Goal: Task Accomplishment & Management: Use online tool/utility

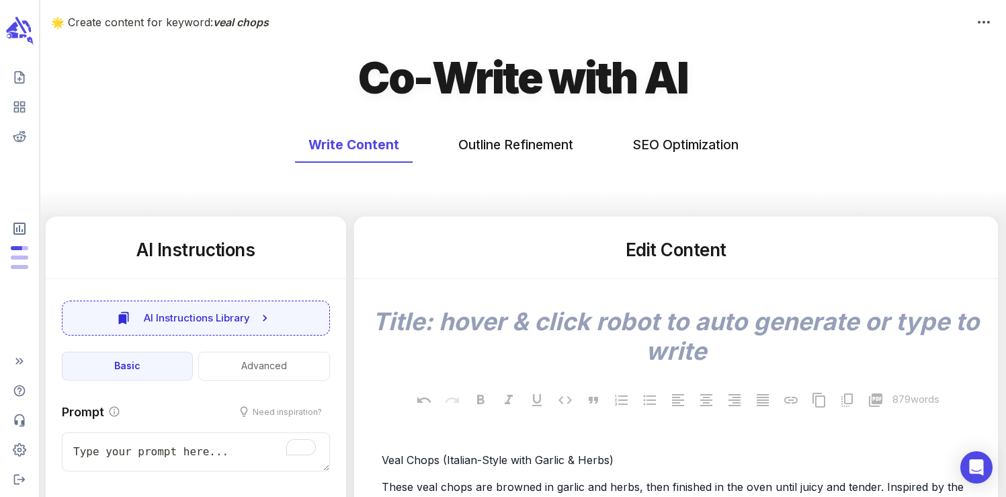
scroll to position [70, 0]
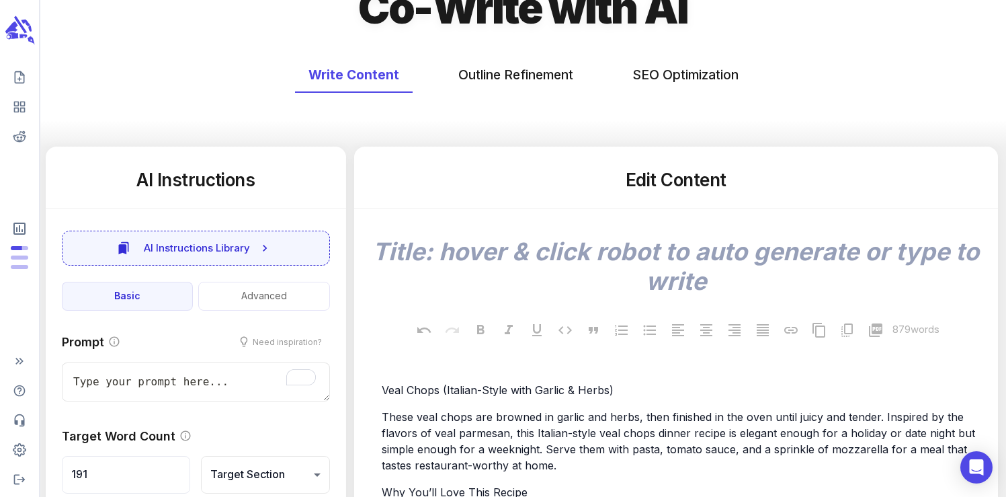
click at [16, 42] on icon "scrollable content" at bounding box center [19, 31] width 30 height 32
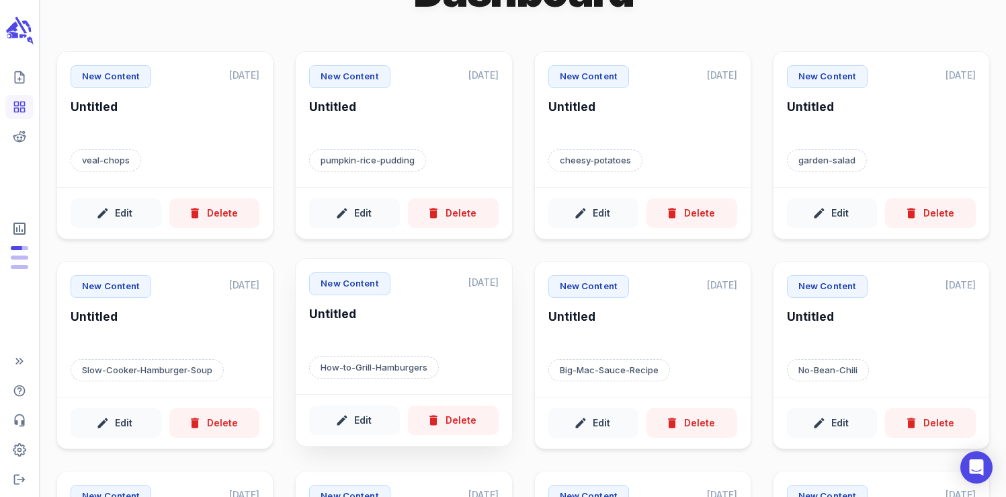
scroll to position [60, 0]
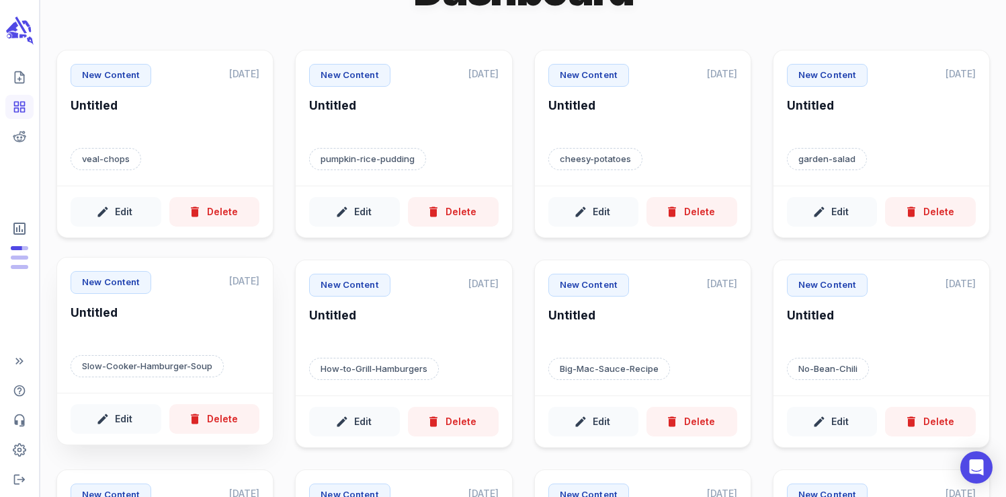
click at [163, 336] on h6 "Untitled" at bounding box center [165, 322] width 189 height 37
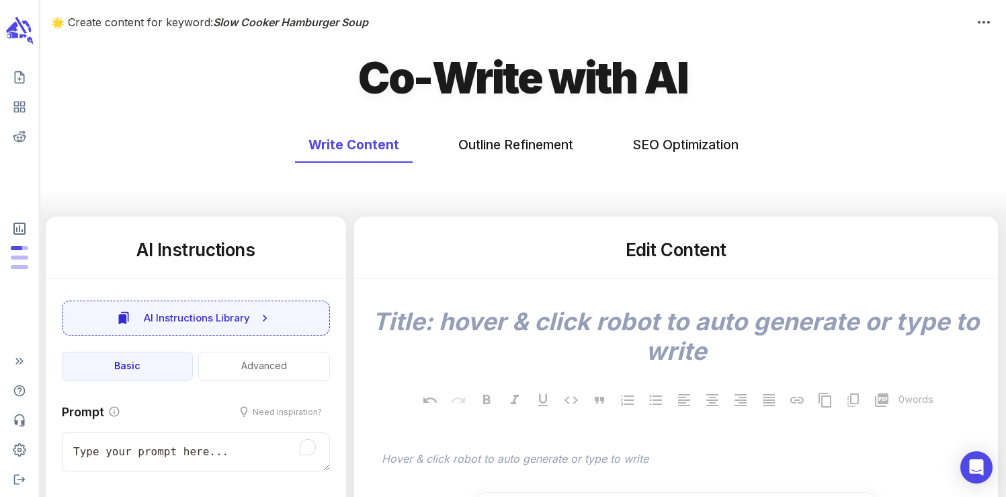
type textarea "x"
type input "236"
type textarea "x"
click at [693, 146] on button "SEO Optimization" at bounding box center [685, 145] width 133 height 36
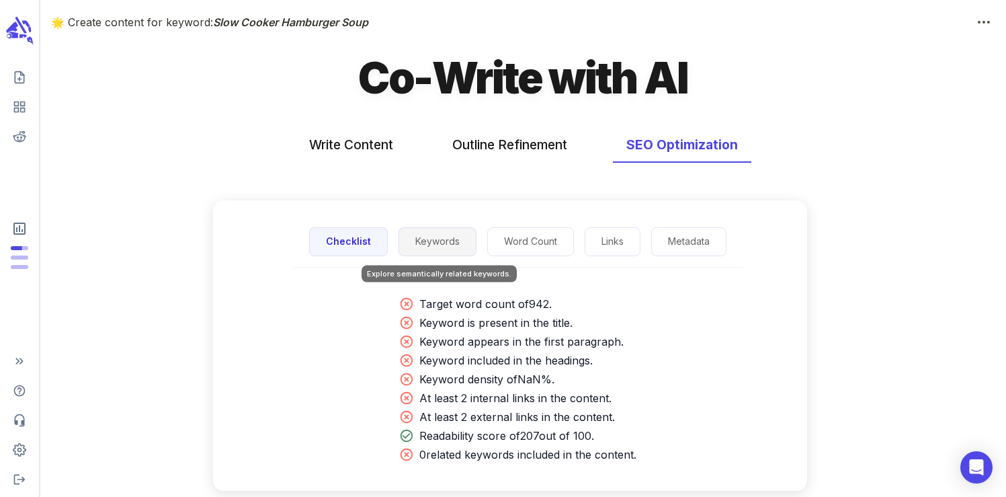
click at [421, 243] on button "Keywords" at bounding box center [437, 241] width 78 height 29
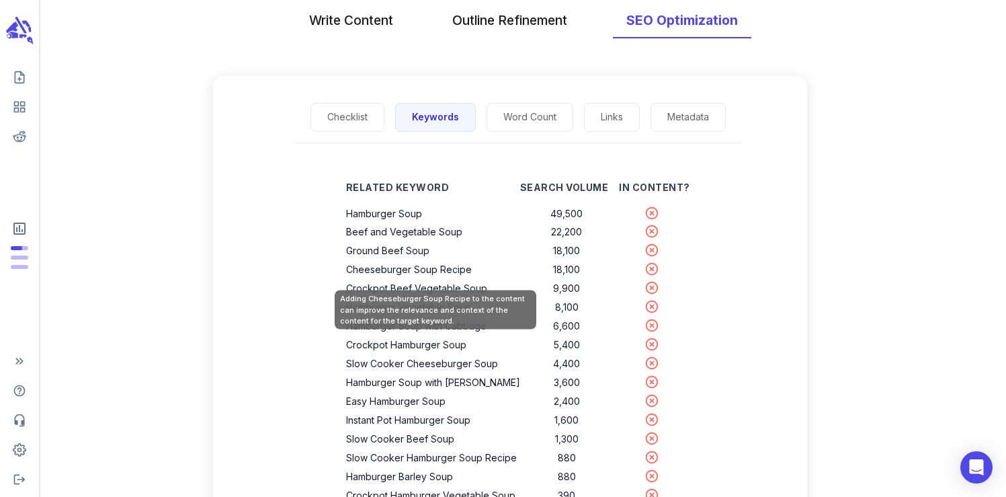
scroll to position [126, 0]
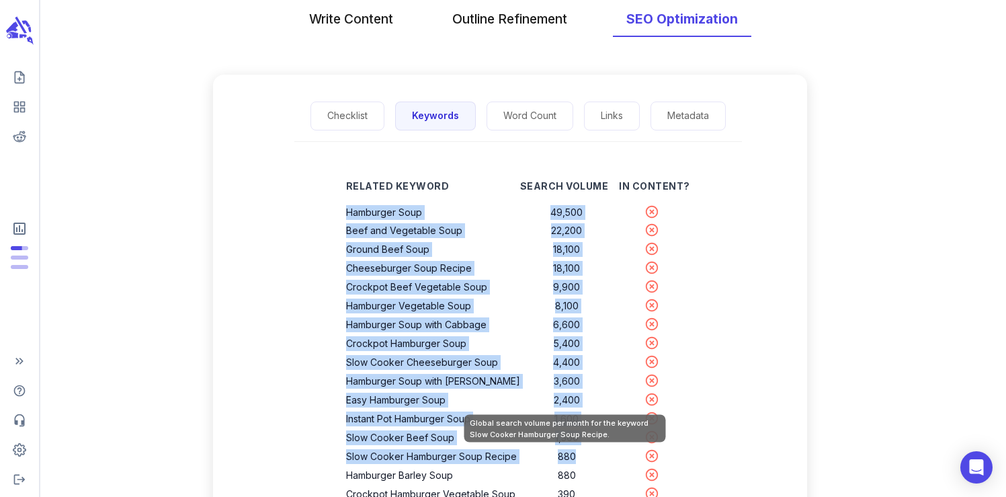
drag, startPoint x: 352, startPoint y: 211, endPoint x: 577, endPoint y: 460, distance: 335.4
click at [577, 460] on tbody "Hamburger Soup 49,500 Beef and Vegetable Soup 22,200 Ground Beef Soup 18,100 Ch…" at bounding box center [518, 391] width 344 height 376
copy tbody "Hamburger Soup 49,500 Beef and Vegetable Soup 22,200 Ground Beef Soup 18,100 Ch…"
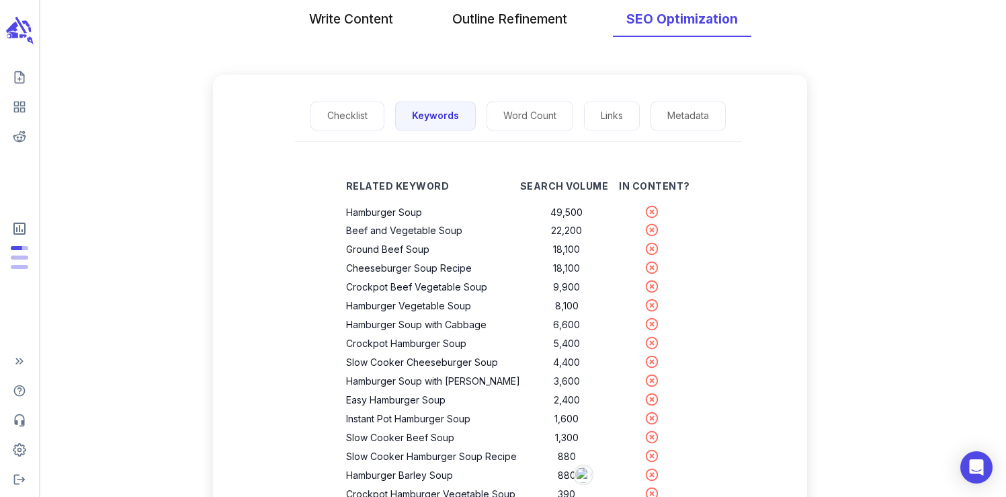
click at [343, 256] on div "Related Keyword Search Volume In Content? Hamburger Soup 49,500 Beef and Vegeta…" at bounding box center [518, 378] width 387 height 431
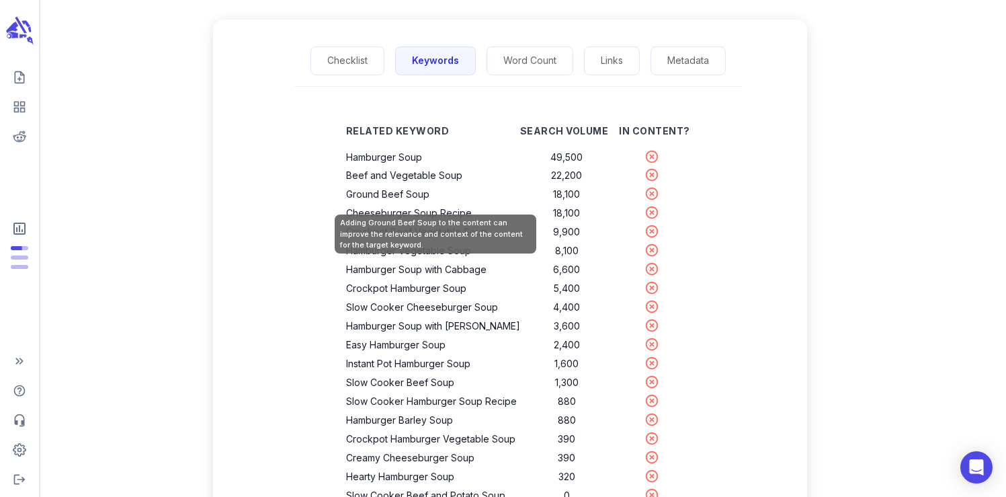
scroll to position [183, 0]
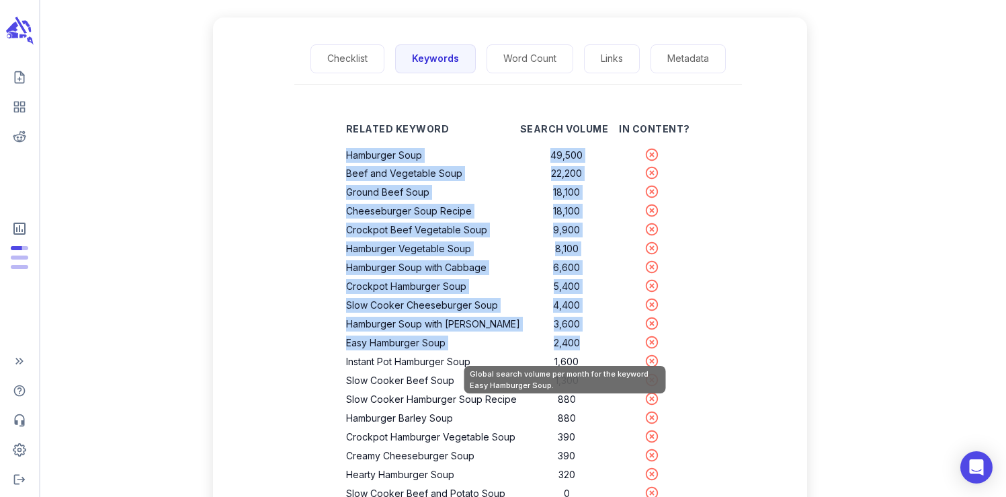
drag, startPoint x: 352, startPoint y: 156, endPoint x: 585, endPoint y: 347, distance: 301.3
click at [585, 347] on tbody "Hamburger Soup 49,500 Beef and Vegetable Soup 22,200 Ground Beef Soup 18,100 Ch…" at bounding box center [518, 334] width 344 height 376
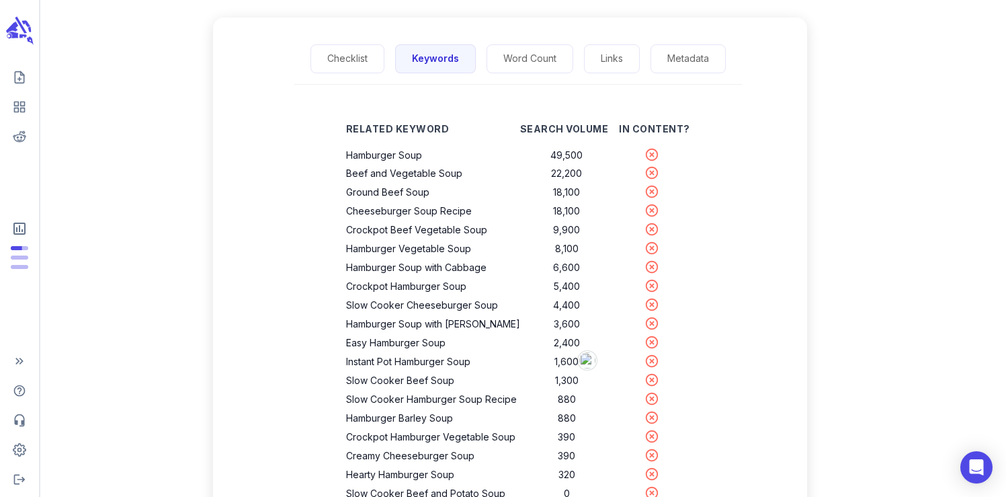
click at [126, 373] on div "Checklist Keywords Word Count Links Metadata Related Keyword Search Volume In C…" at bounding box center [523, 291] width 966 height 515
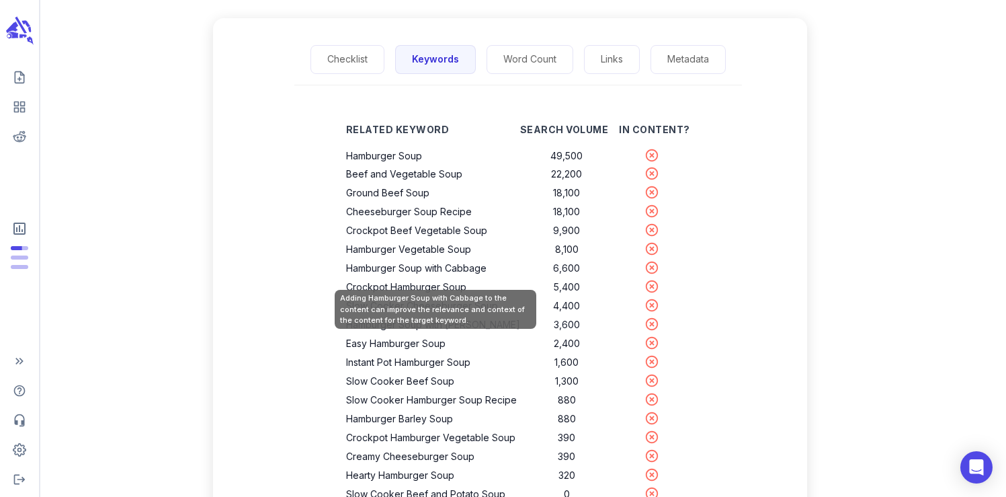
scroll to position [0, 0]
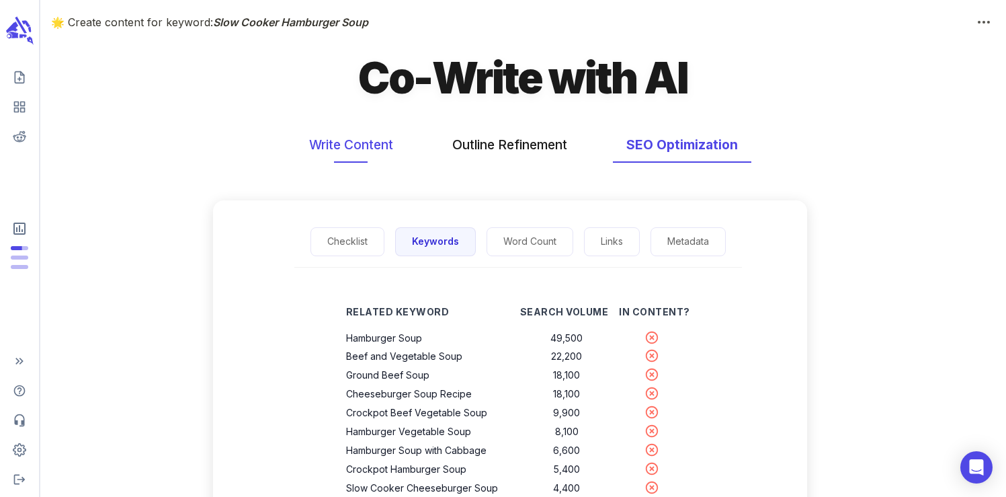
click at [358, 140] on button "Write Content" at bounding box center [351, 145] width 111 height 36
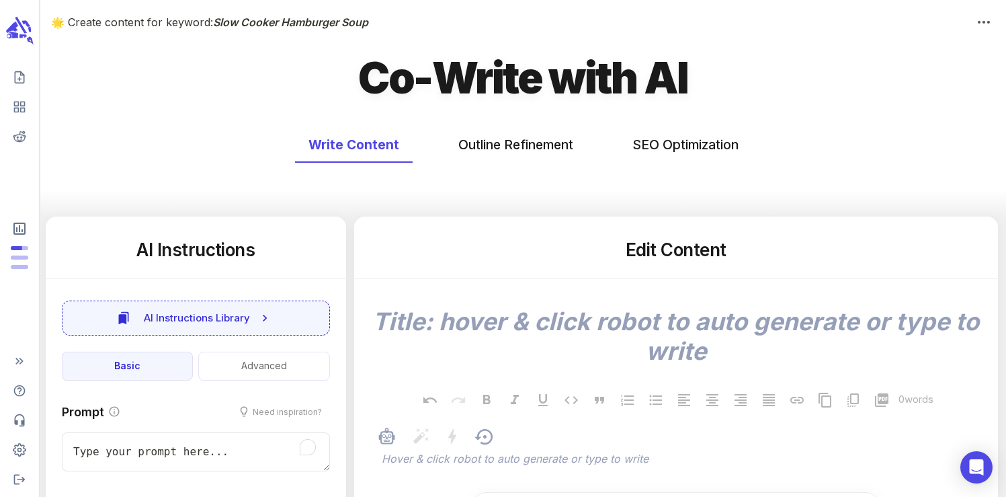
scroll to position [38, 0]
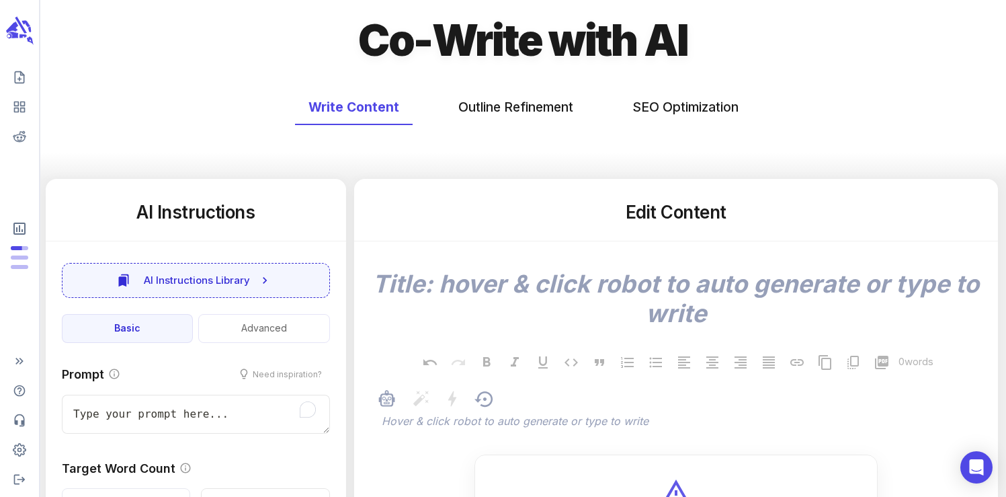
click at [452, 421] on p "﻿" at bounding box center [683, 422] width 602 height 16
click at [439, 421] on p "﻿" at bounding box center [683, 422] width 602 height 16
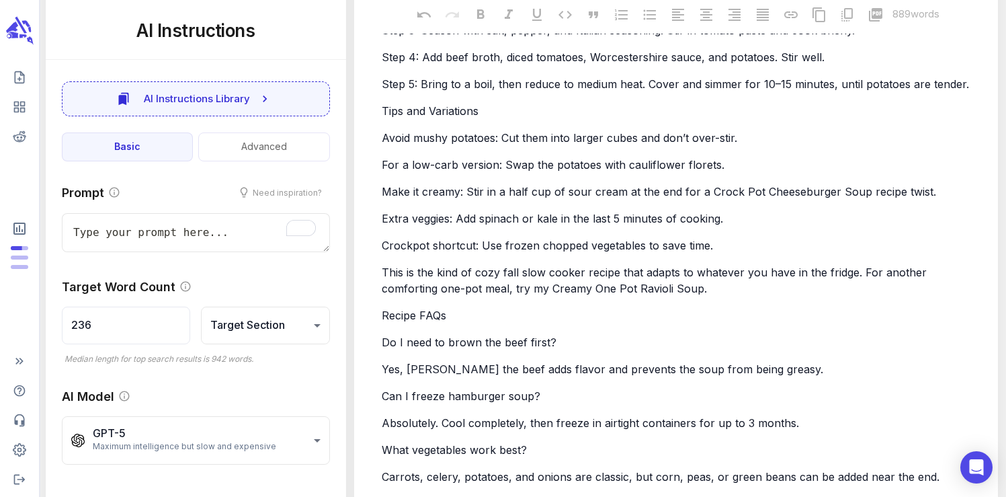
scroll to position [0, 0]
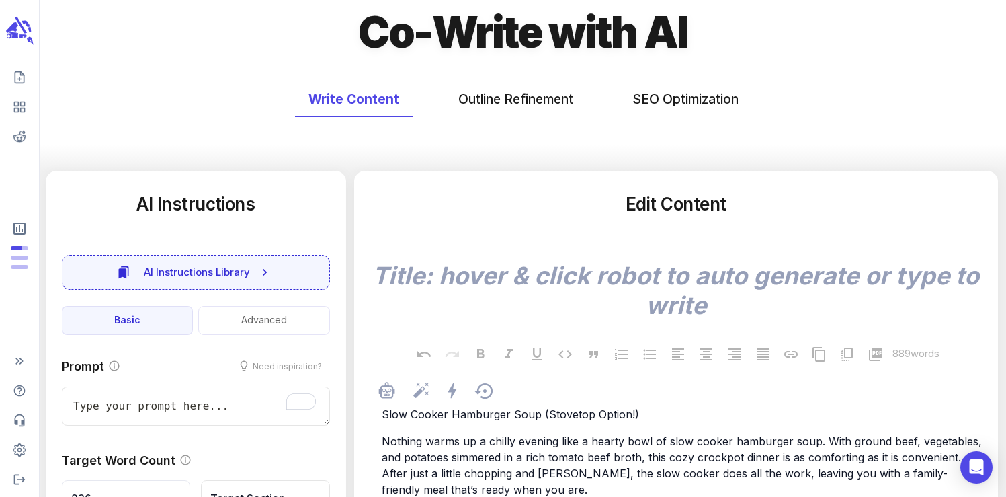
type textarea "x"
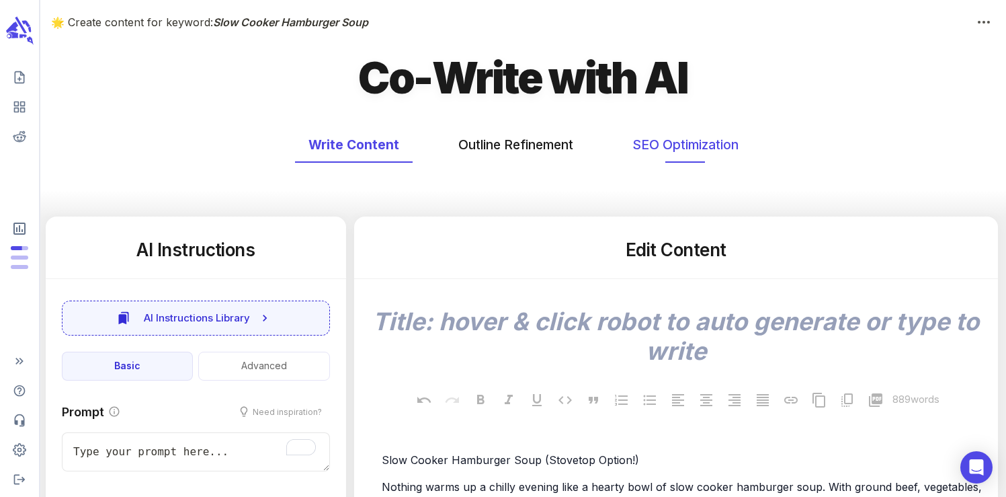
click at [655, 149] on button "SEO Optimization" at bounding box center [685, 145] width 133 height 36
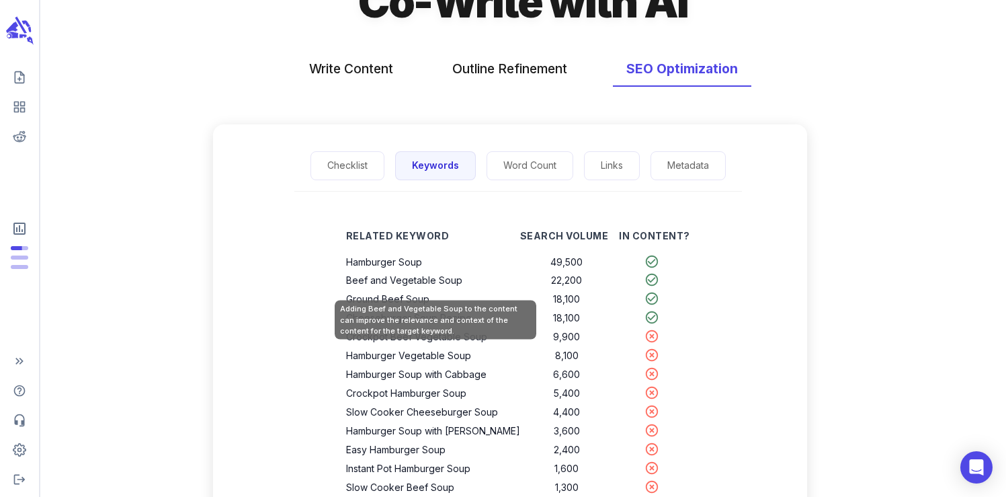
scroll to position [78, 0]
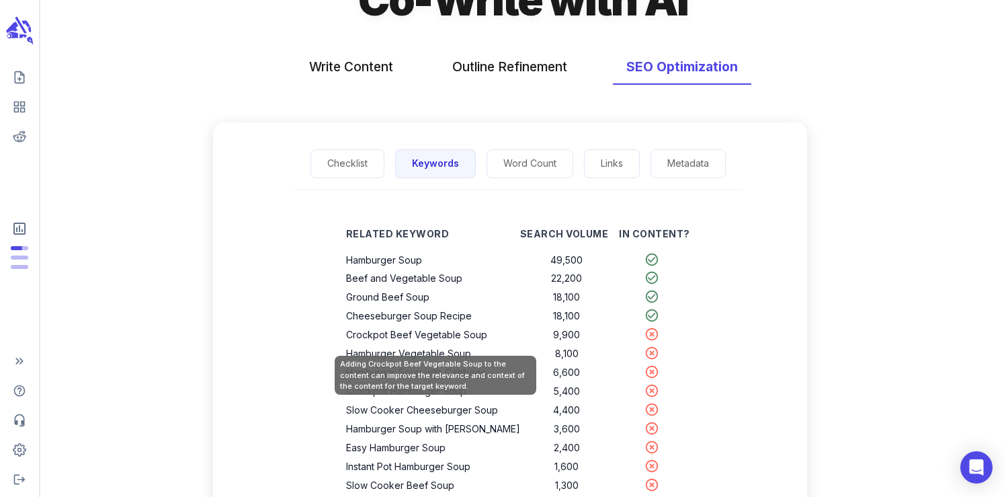
click at [404, 340] on th "Crockpot Beef Vegetable Soup" at bounding box center [433, 334] width 174 height 19
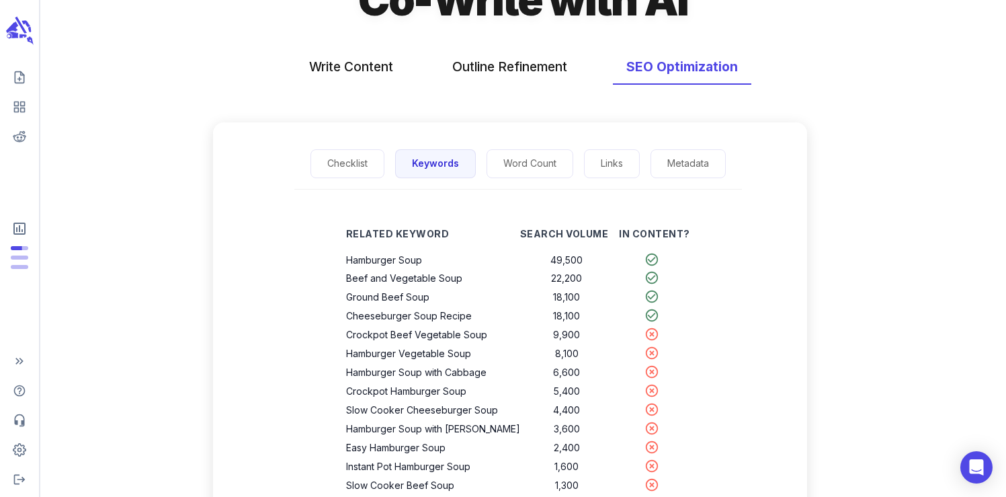
click at [234, 349] on div "Related Keyword Search Volume In Content? Hamburger Soup 49,500 Beef and Vegeta…" at bounding box center [518, 432] width 578 height 442
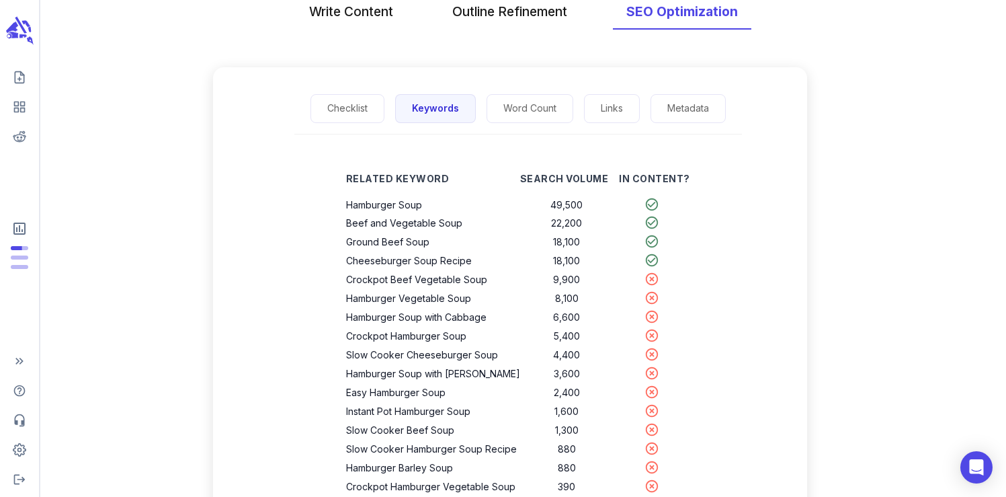
scroll to position [134, 0]
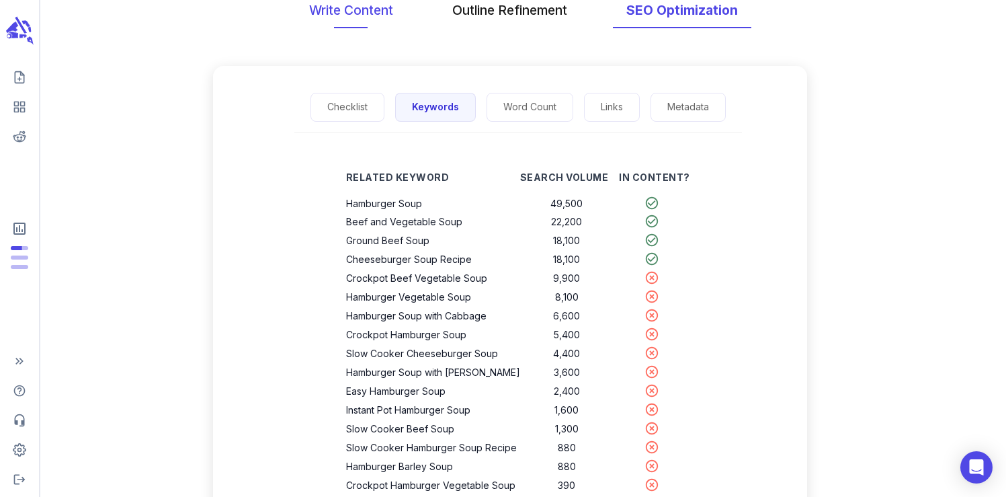
click at [335, 15] on button "Write Content" at bounding box center [351, 11] width 111 height 36
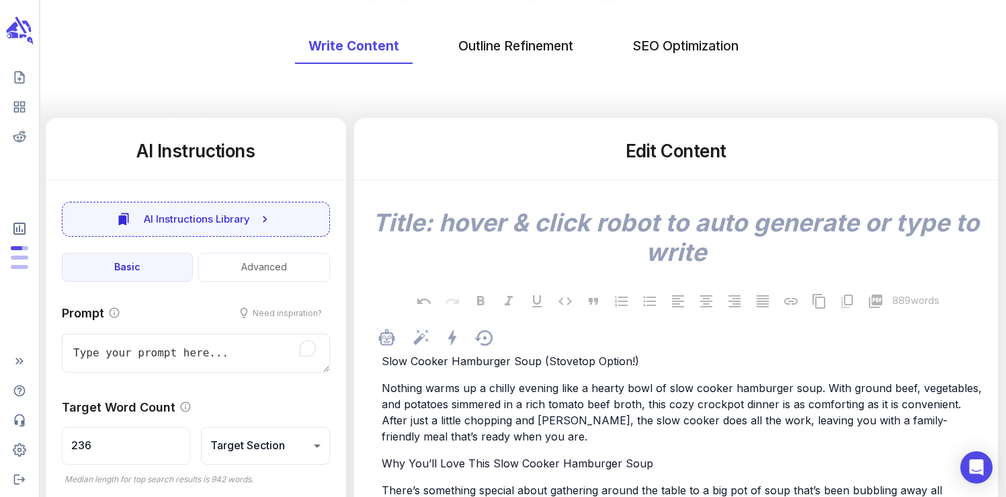
scroll to position [153, 0]
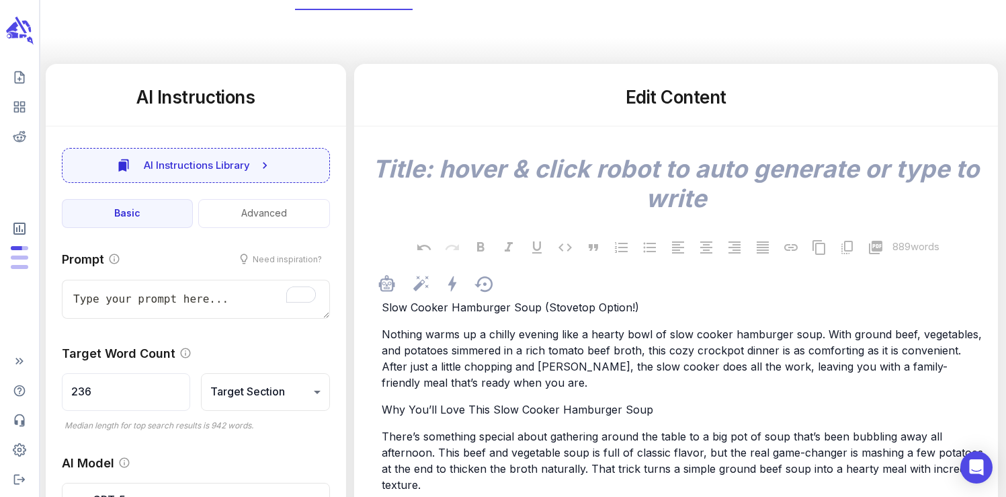
click at [463, 366] on span "Nothing warms up a chilly evening like a hearty bowl of slow cooker hamburger s…" at bounding box center [683, 358] width 603 height 62
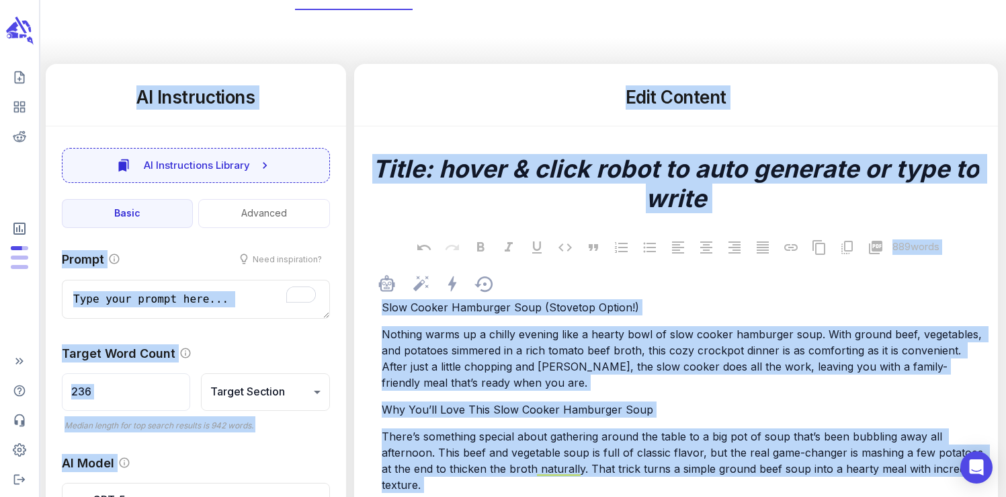
click at [463, 366] on span "Nothing warms up a chilly evening like a hearty bowl of slow cooker hamburger s…" at bounding box center [683, 358] width 603 height 62
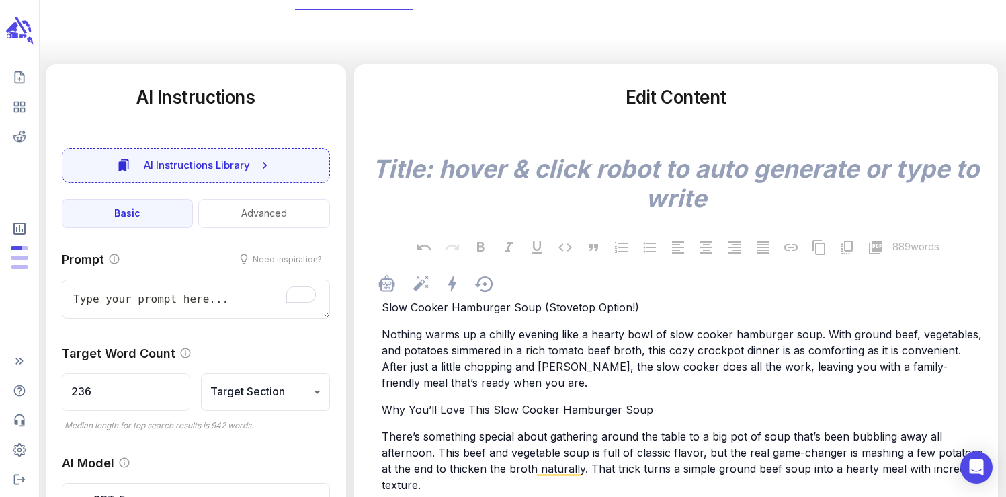
click at [495, 387] on p "Nothing warms up a chilly evening like a hearty bowl of slow cooker hamburger s…" at bounding box center [683, 358] width 602 height 65
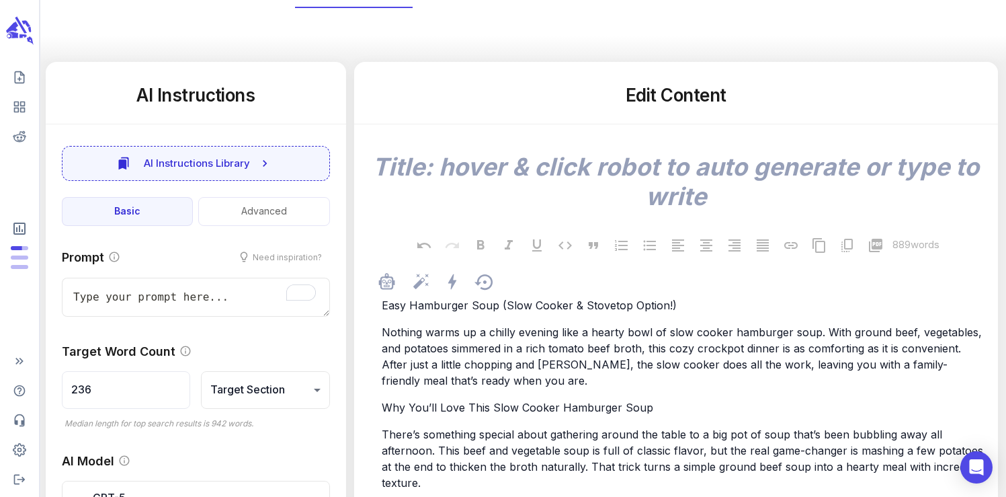
scroll to position [85, 0]
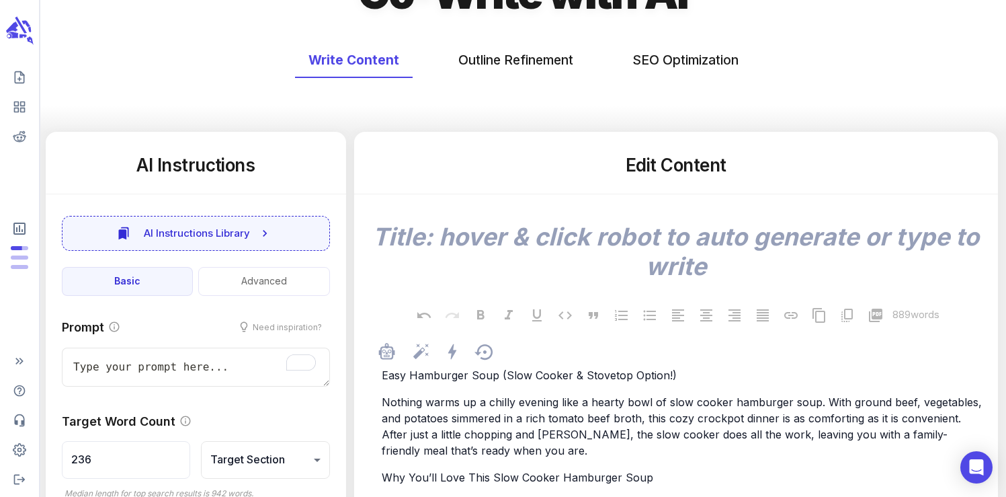
type textarea "x"
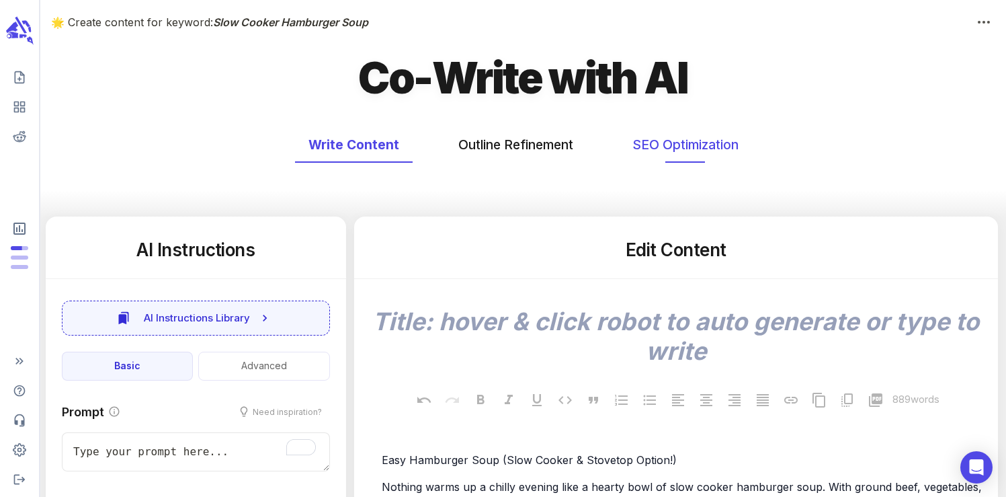
click at [686, 141] on button "SEO Optimization" at bounding box center [685, 145] width 133 height 36
